Goal: Download file/media

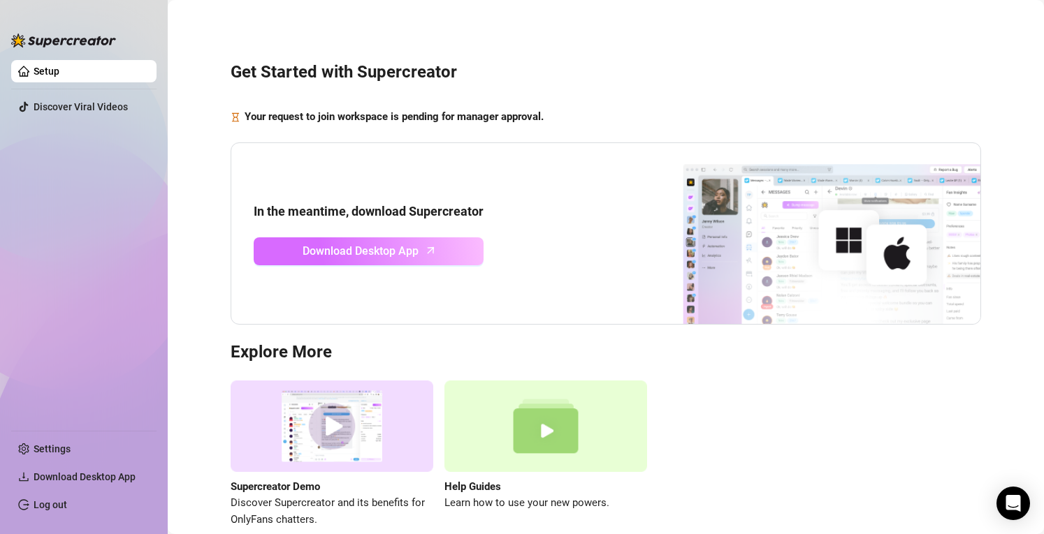
click at [417, 240] on link "Download Desktop App" at bounding box center [369, 251] width 230 height 28
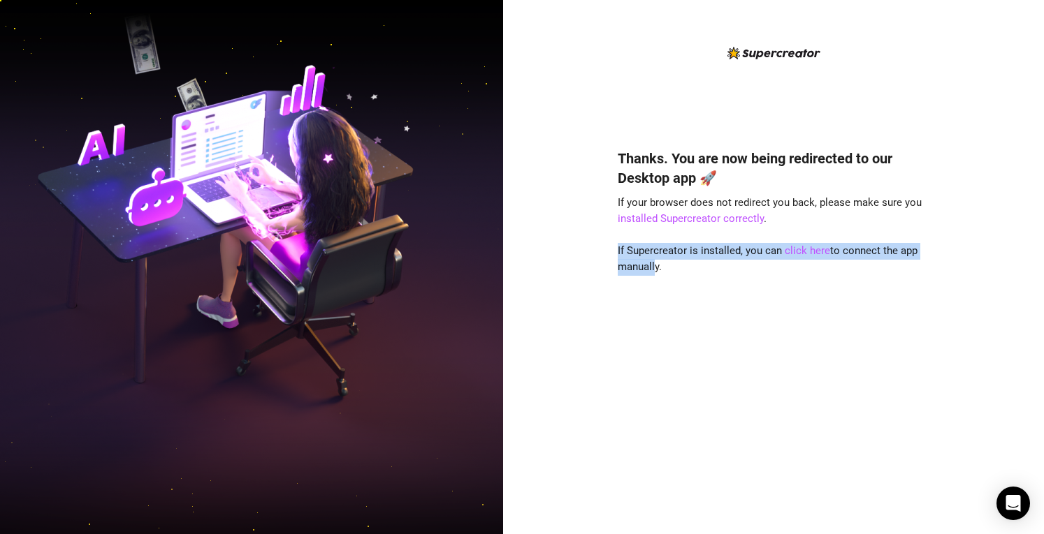
drag, startPoint x: 617, startPoint y: 256, endPoint x: 655, endPoint y: 270, distance: 40.9
click at [655, 270] on div "Thanks. You are now being redirected to our Desktop app 🚀 If your browser does …" at bounding box center [773, 267] width 541 height 534
click at [655, 270] on span "If Supercreator is installed, you can click here to connect the app manually." at bounding box center [767, 258] width 300 height 29
click at [806, 252] on link "click here" at bounding box center [806, 250] width 45 height 13
click at [742, 220] on link "installed Supercreator correctly" at bounding box center [690, 218] width 146 height 13
